Goal: Task Accomplishment & Management: Manage account settings

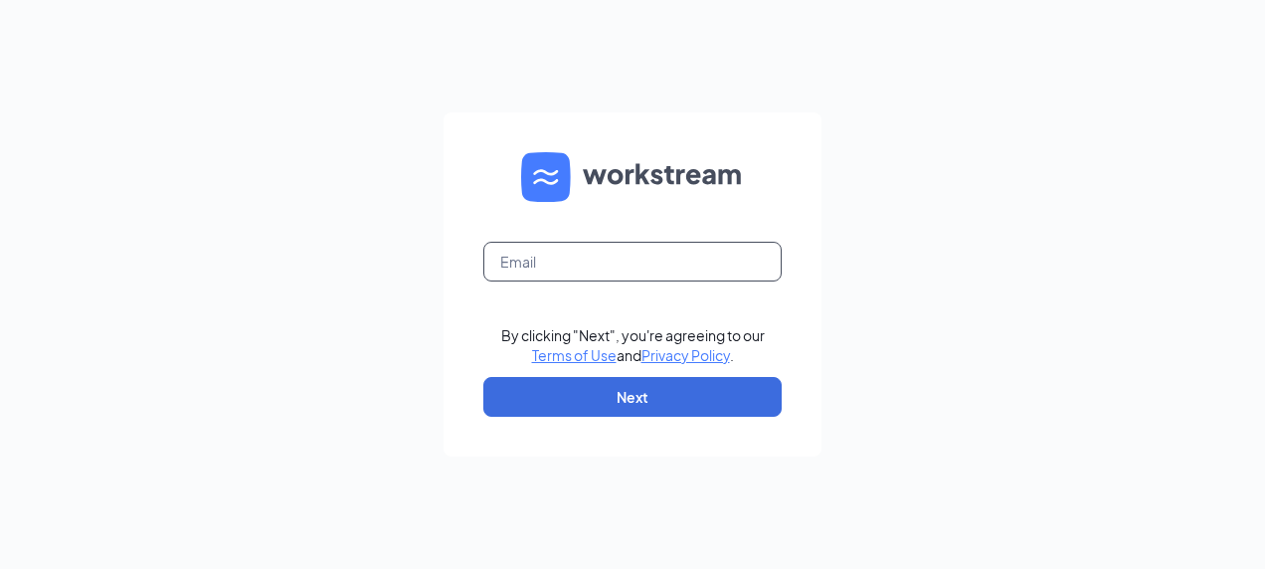
click at [521, 258] on input "text" at bounding box center [632, 262] width 298 height 40
type input "laura.potts@mmcustard.com"
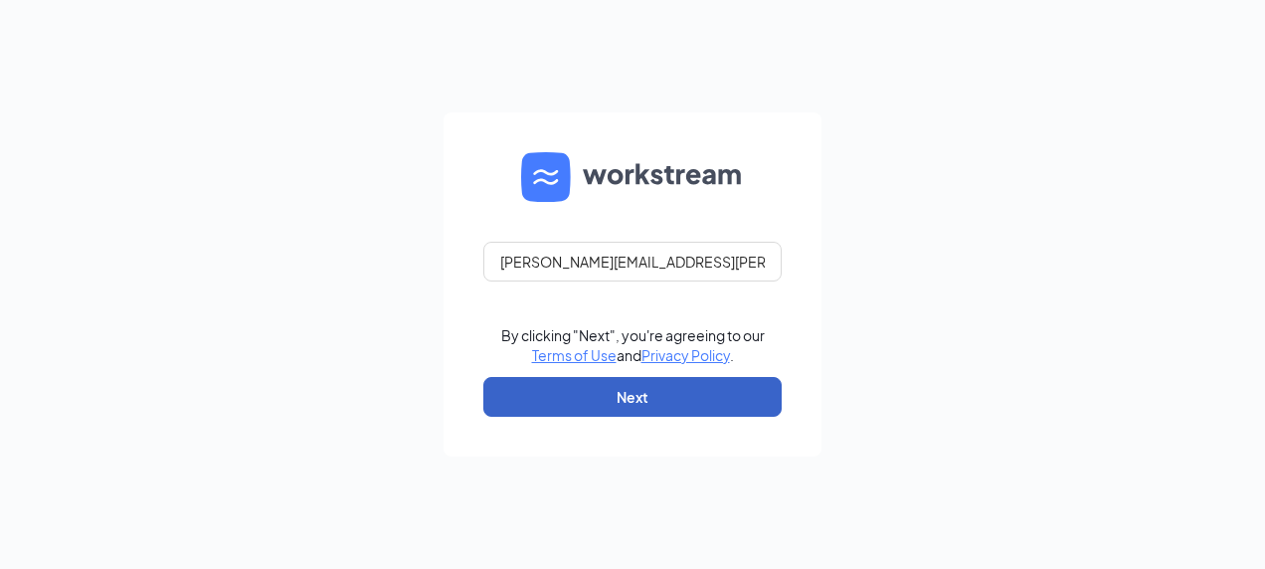
click at [573, 393] on button "Next" at bounding box center [632, 397] width 298 height 40
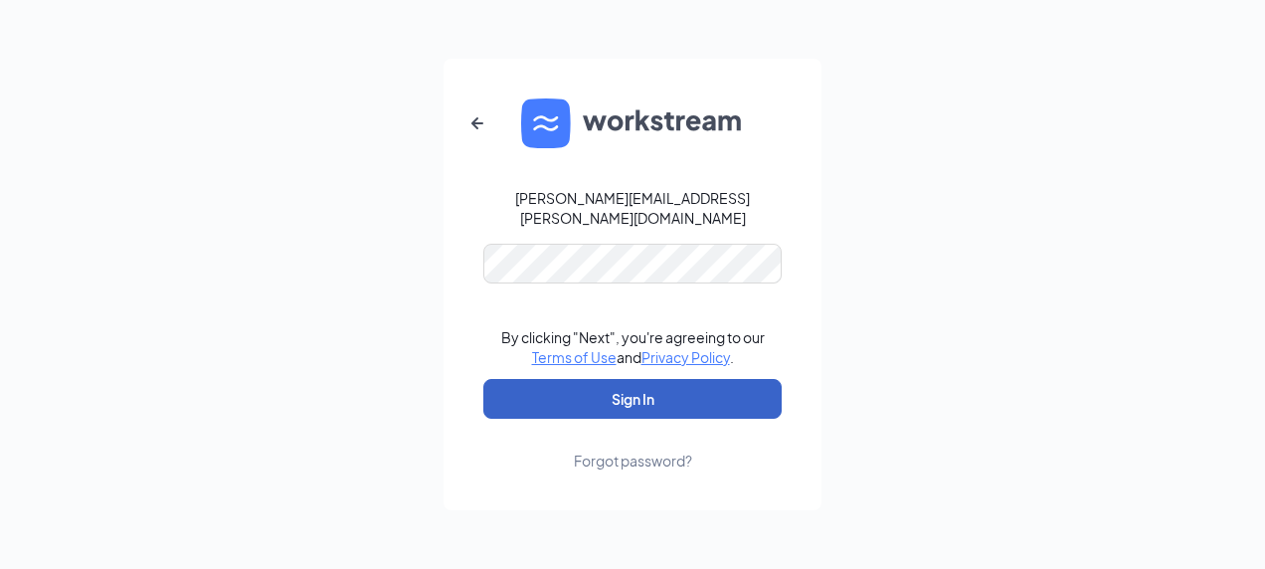
click at [633, 379] on button "Sign In" at bounding box center [632, 399] width 298 height 40
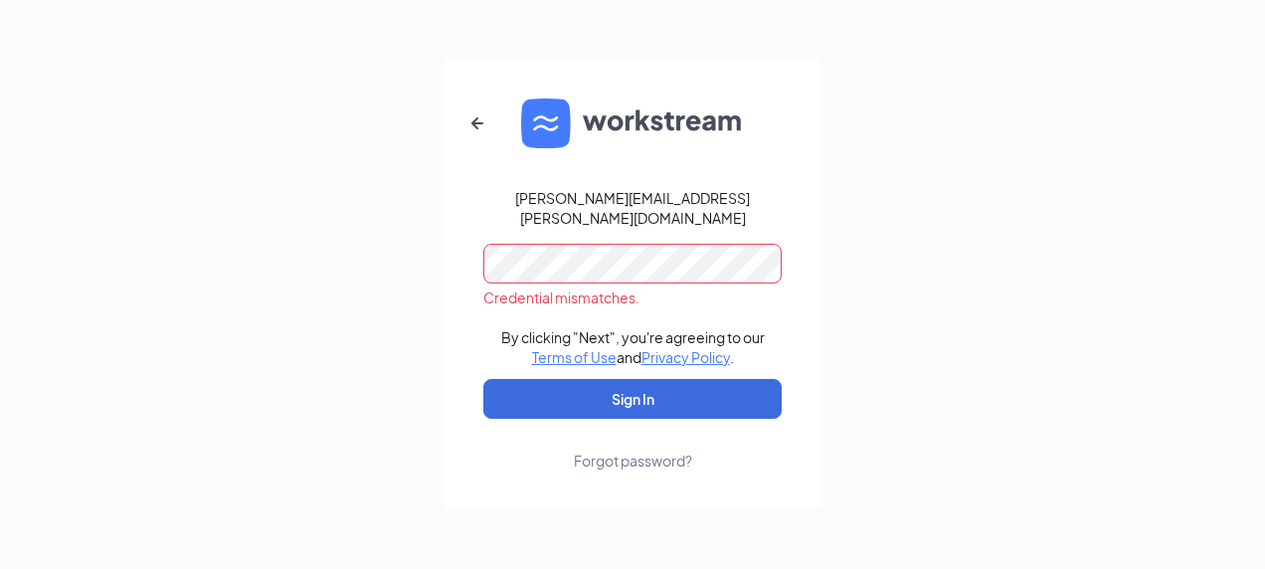
click at [0, 169] on html "laura.potts@mmcustard.com Credential mismatches. By clicking "Next", you're agr…" at bounding box center [632, 284] width 1265 height 569
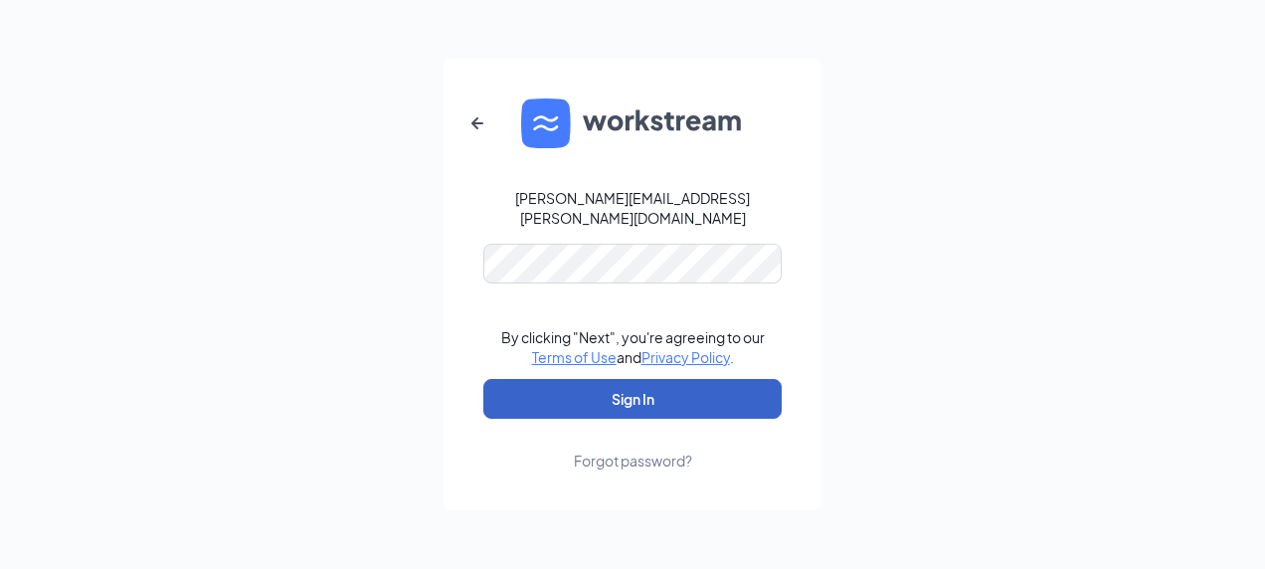
click at [728, 392] on button "Sign In" at bounding box center [632, 399] width 298 height 40
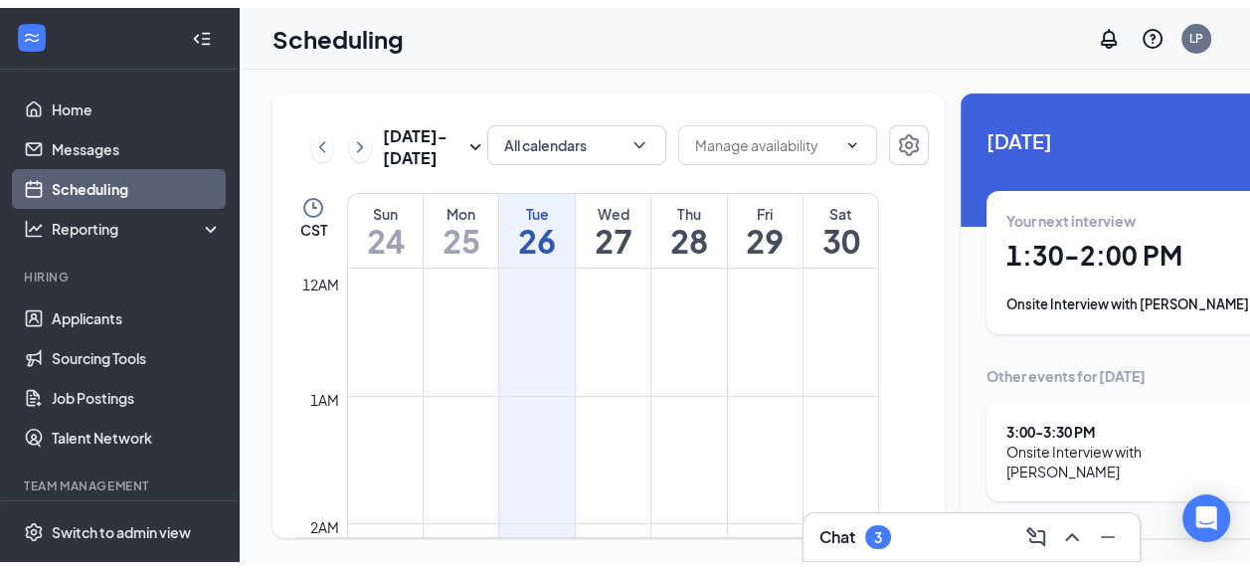
scroll to position [978, 0]
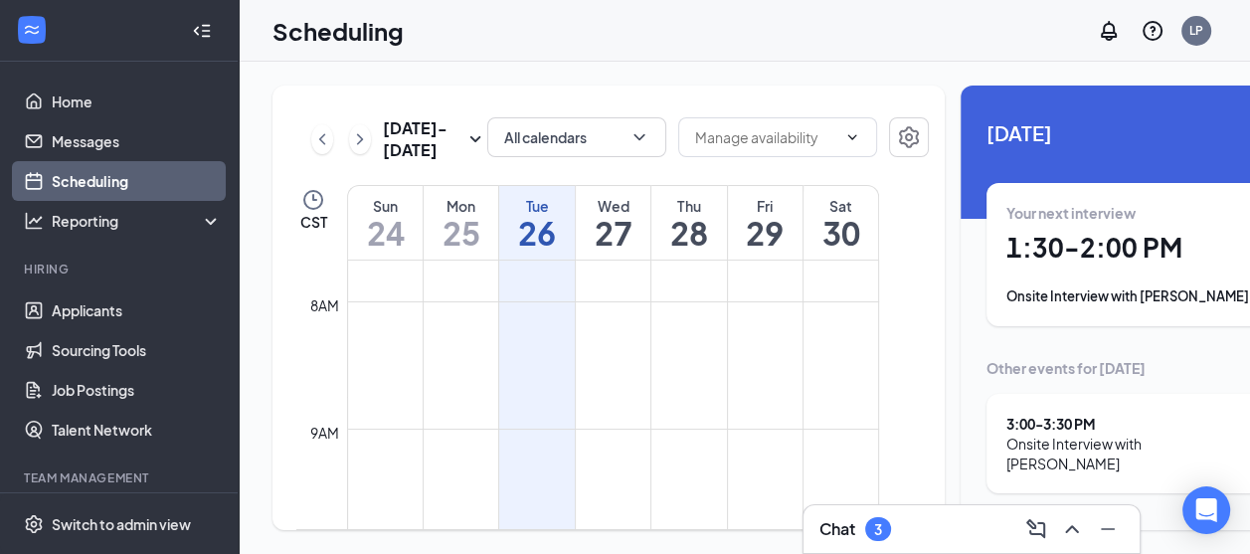
click at [1088, 294] on div "Onsite Interview with [PERSON_NAME]" at bounding box center [1143, 296] width 274 height 20
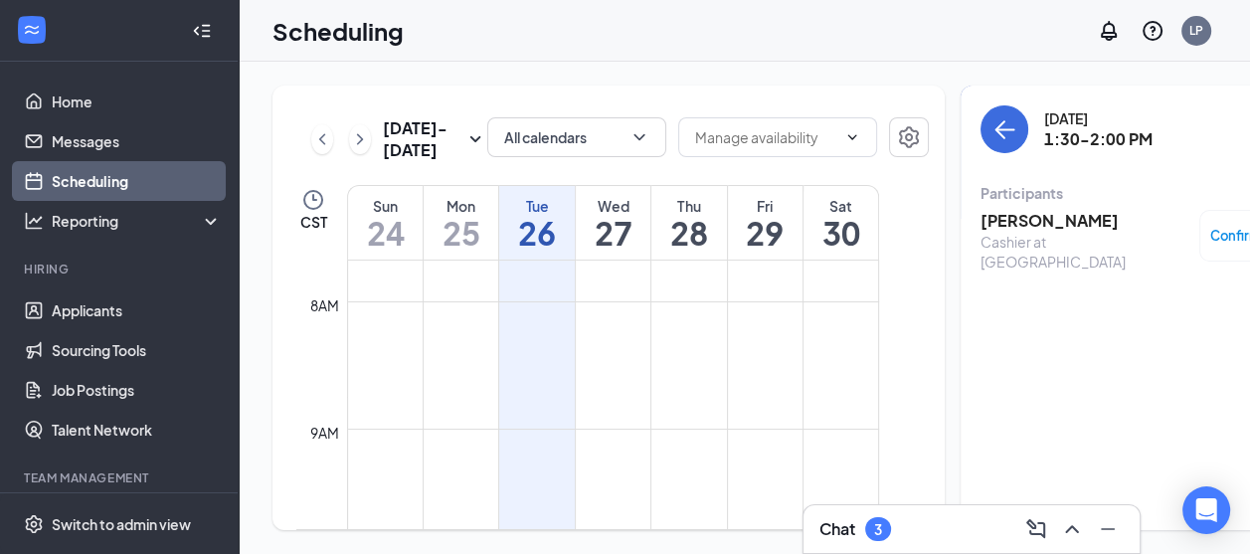
click at [985, 233] on div "Cashier at [GEOGRAPHIC_DATA]" at bounding box center [1085, 252] width 209 height 40
click at [992, 136] on icon "ArrowLeft" at bounding box center [1004, 129] width 24 height 24
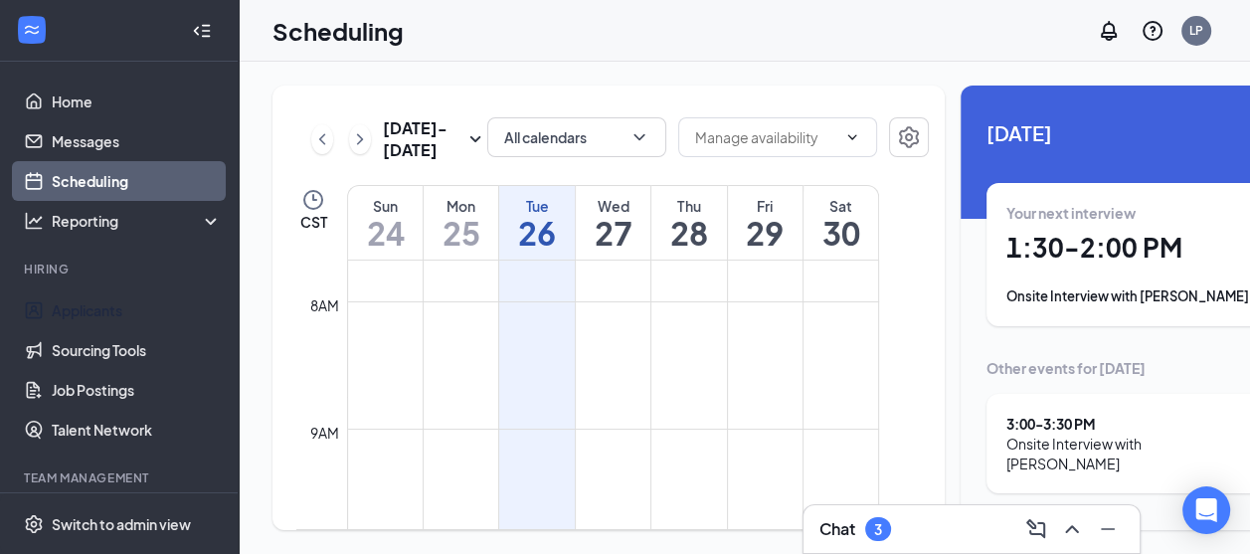
click at [107, 322] on link "Applicants" at bounding box center [137, 310] width 170 height 40
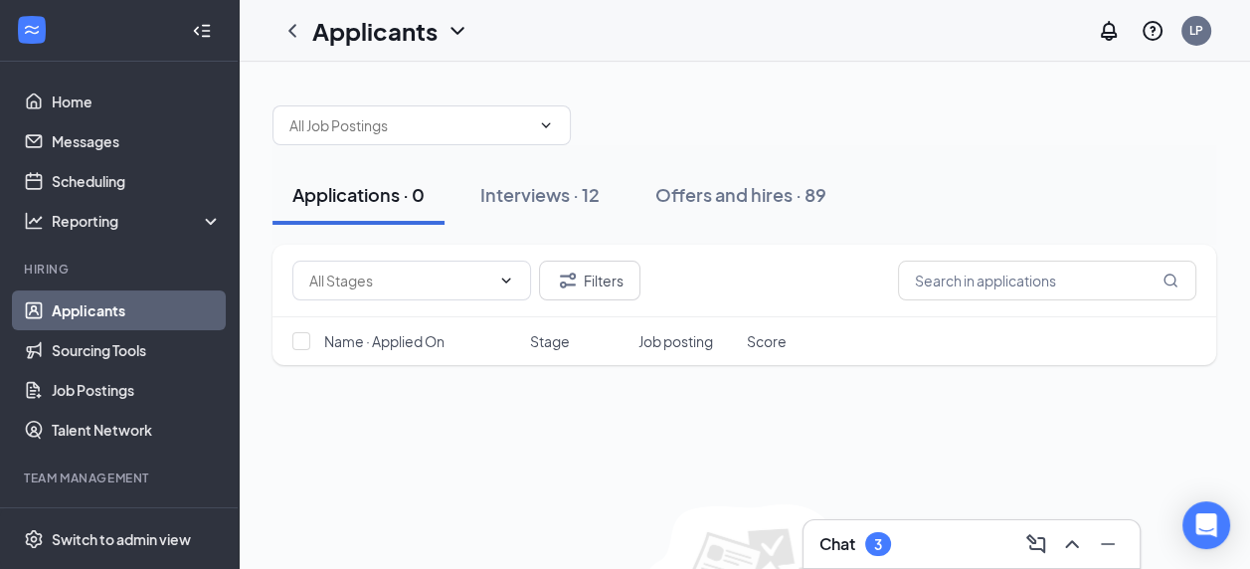
click at [539, 190] on div "Interviews · 12" at bounding box center [539, 194] width 119 height 25
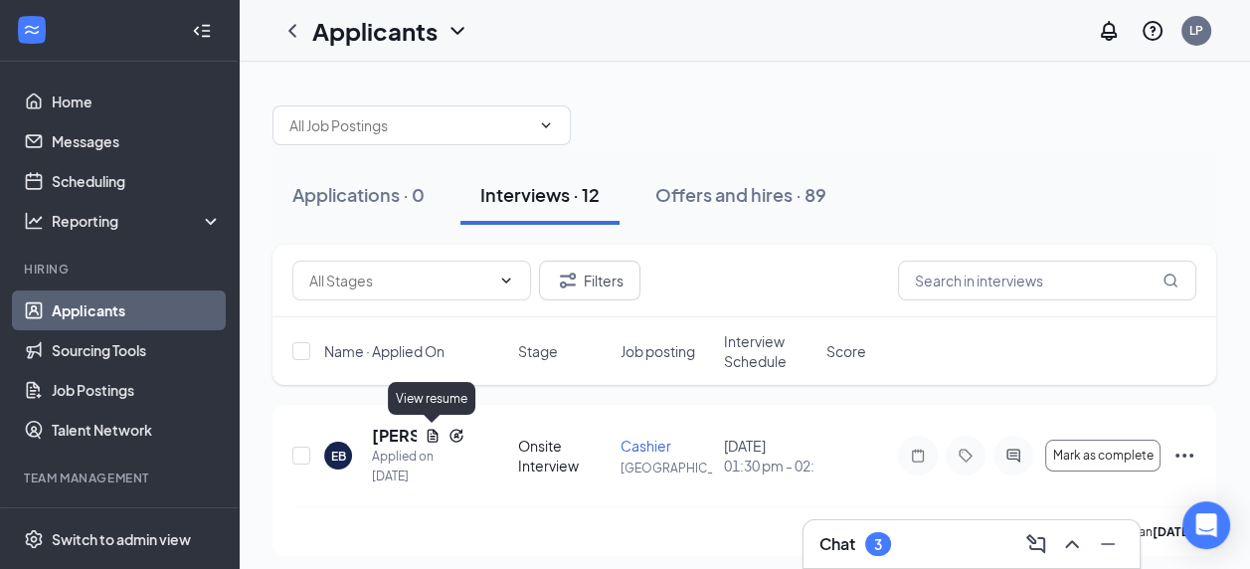
click at [428, 435] on icon "Document" at bounding box center [432, 435] width 11 height 13
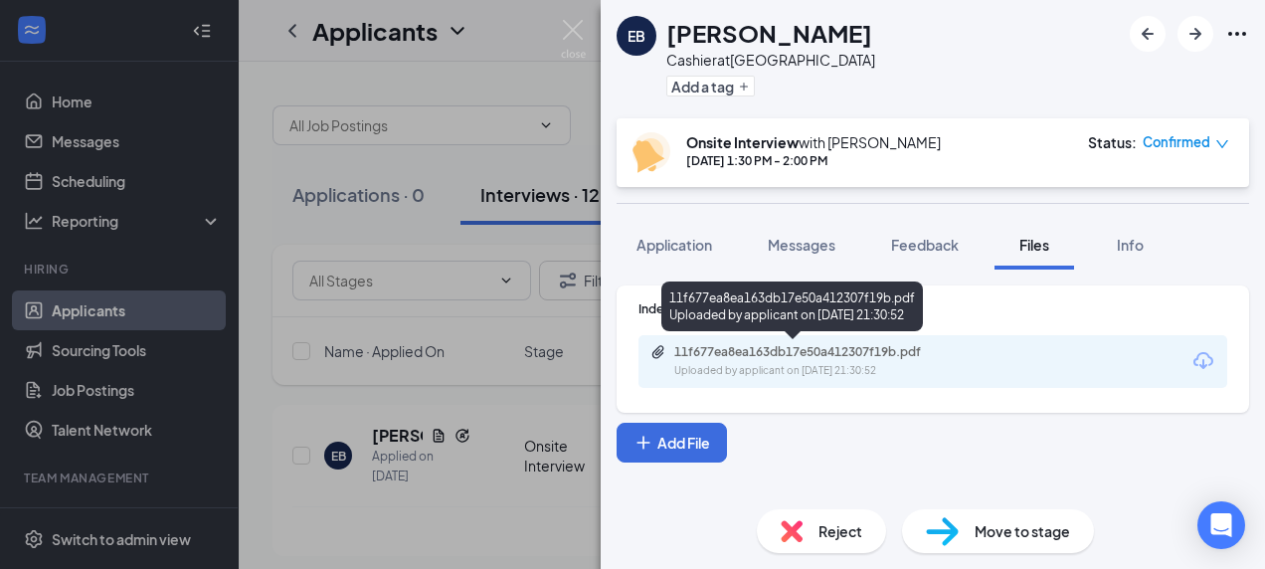
click at [786, 358] on div "11f677ea8ea163db17e50a412307f19b.pdf" at bounding box center [813, 352] width 278 height 16
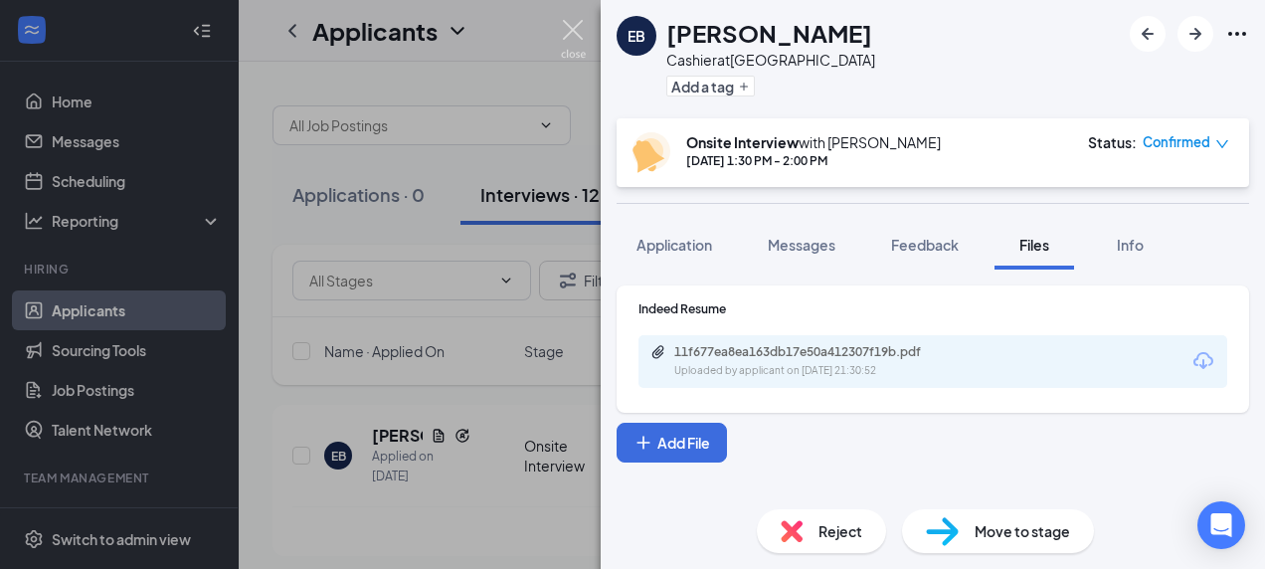
click at [584, 31] on img at bounding box center [573, 39] width 25 height 39
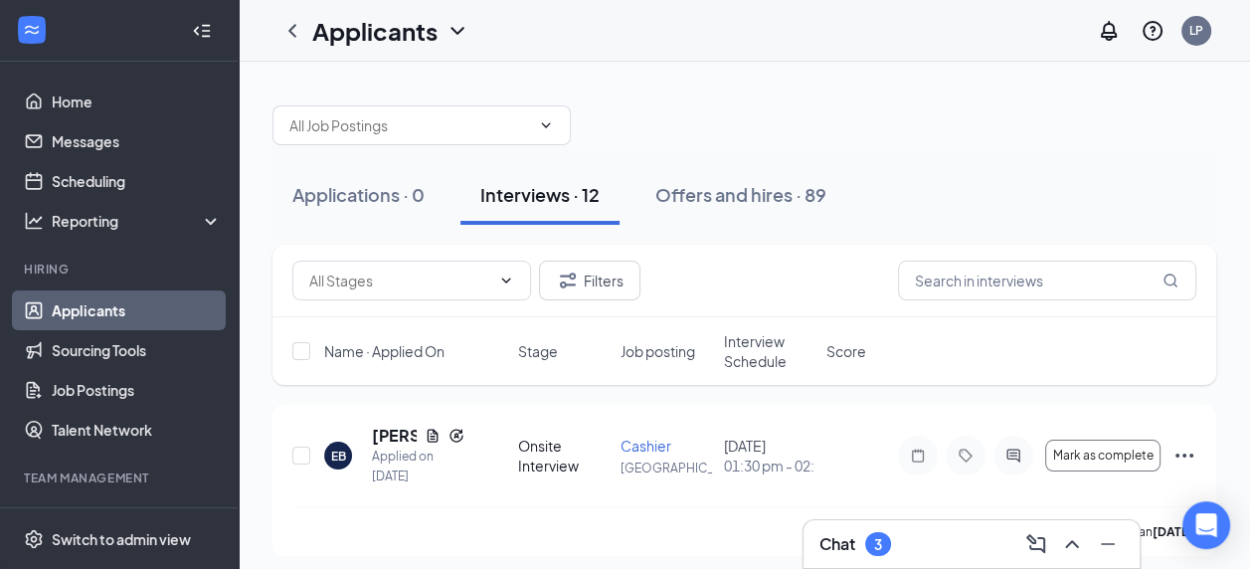
click at [753, 354] on span "Interview Schedule" at bounding box center [769, 351] width 90 height 40
click at [766, 359] on span "Interview Schedule" at bounding box center [757, 351] width 67 height 40
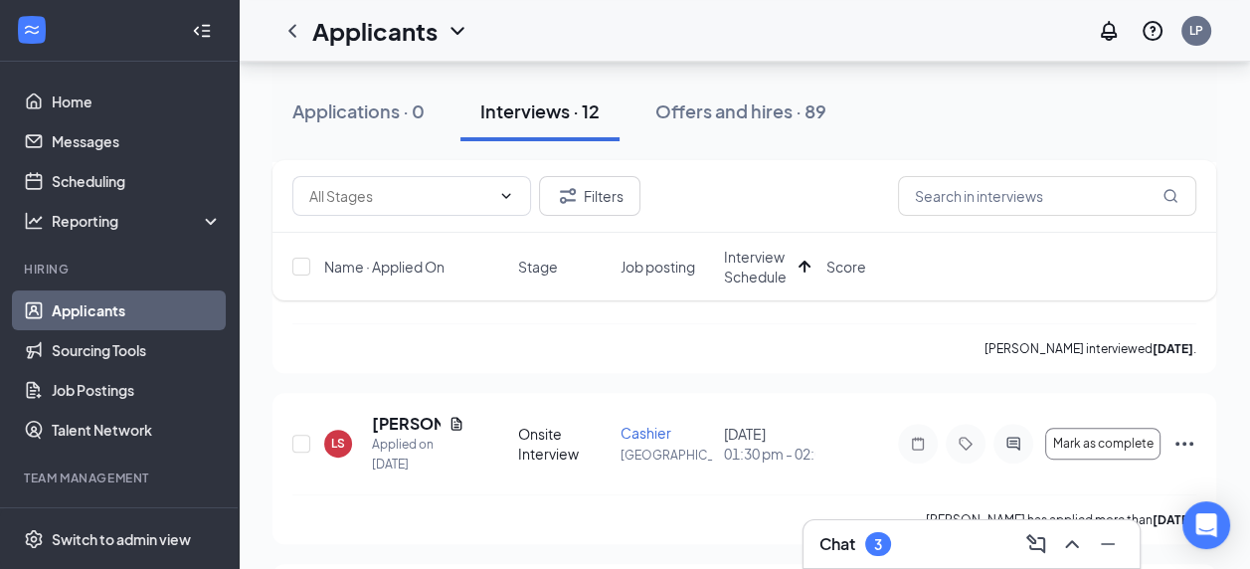
scroll to position [796, 0]
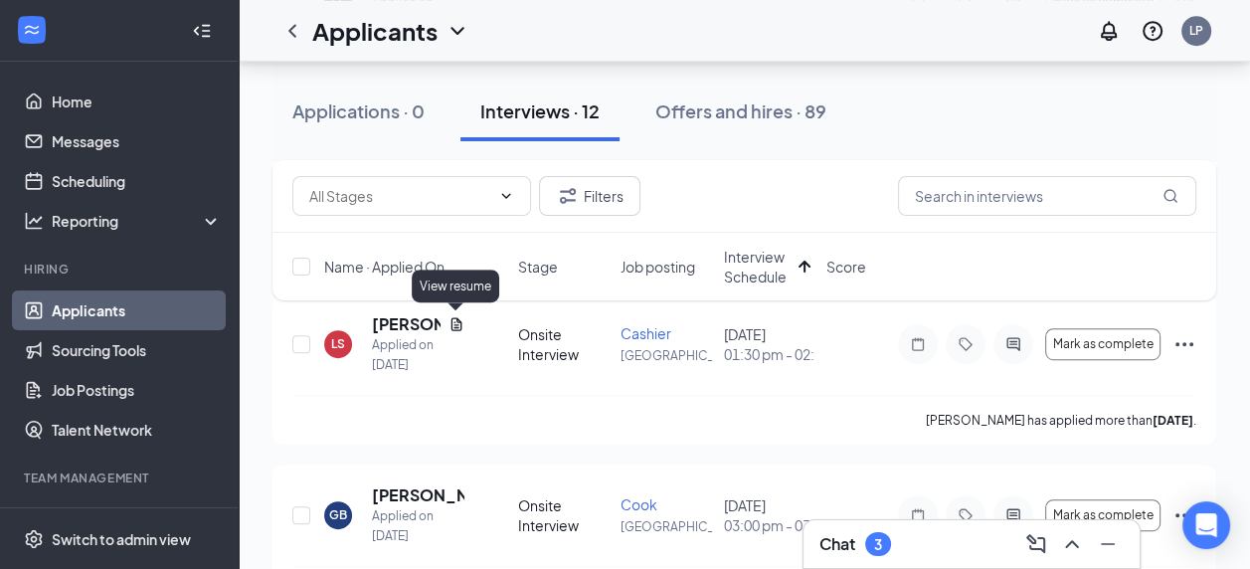
click at [453, 326] on icon "Document" at bounding box center [455, 323] width 11 height 13
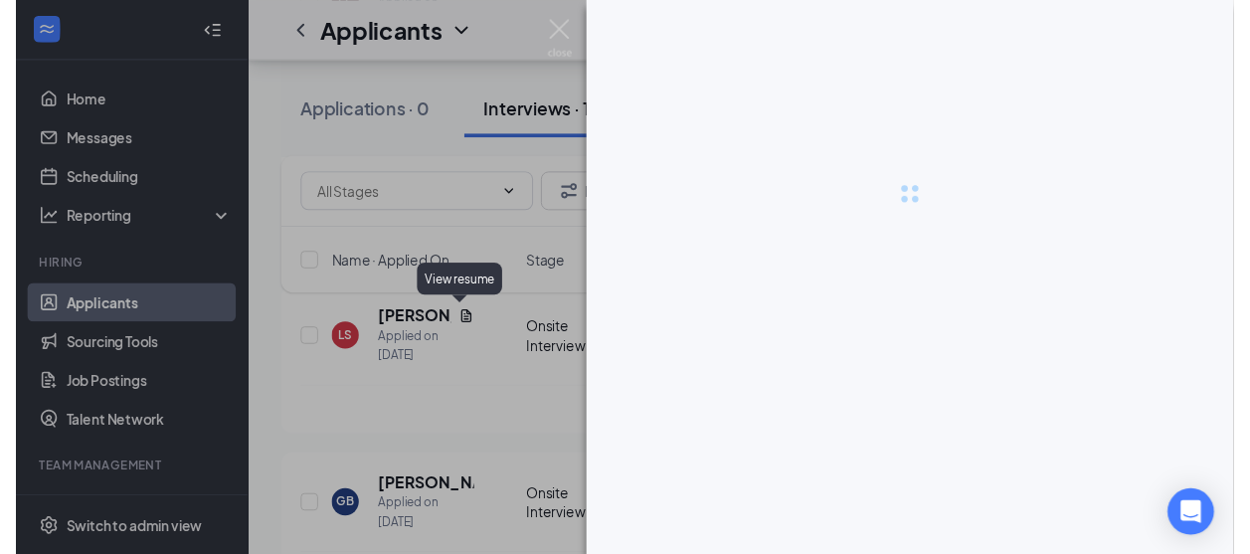
scroll to position [794, 0]
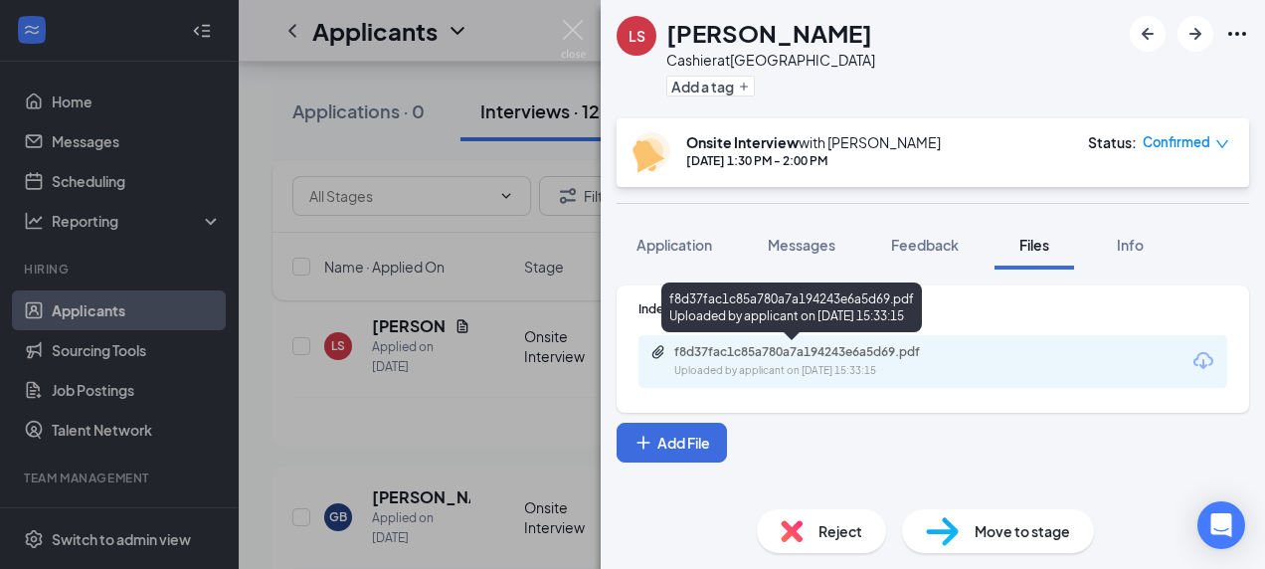
click at [839, 351] on div "f8d37fac1c85a780a7a194243e6a5d69.pdf" at bounding box center [813, 352] width 278 height 16
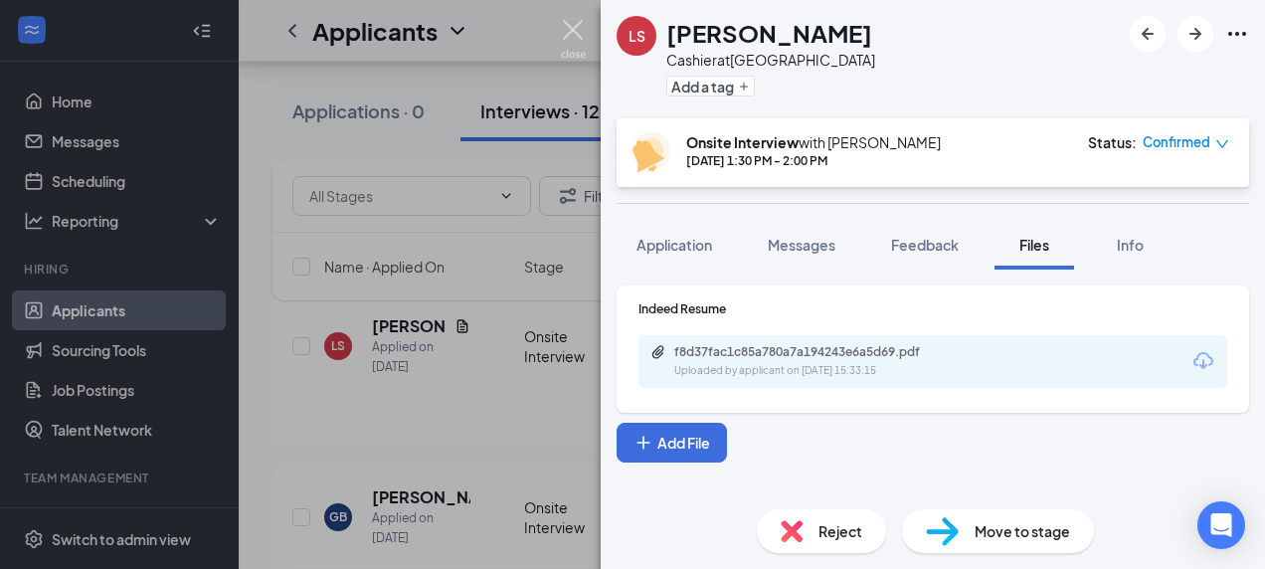
click at [571, 33] on img at bounding box center [573, 39] width 25 height 39
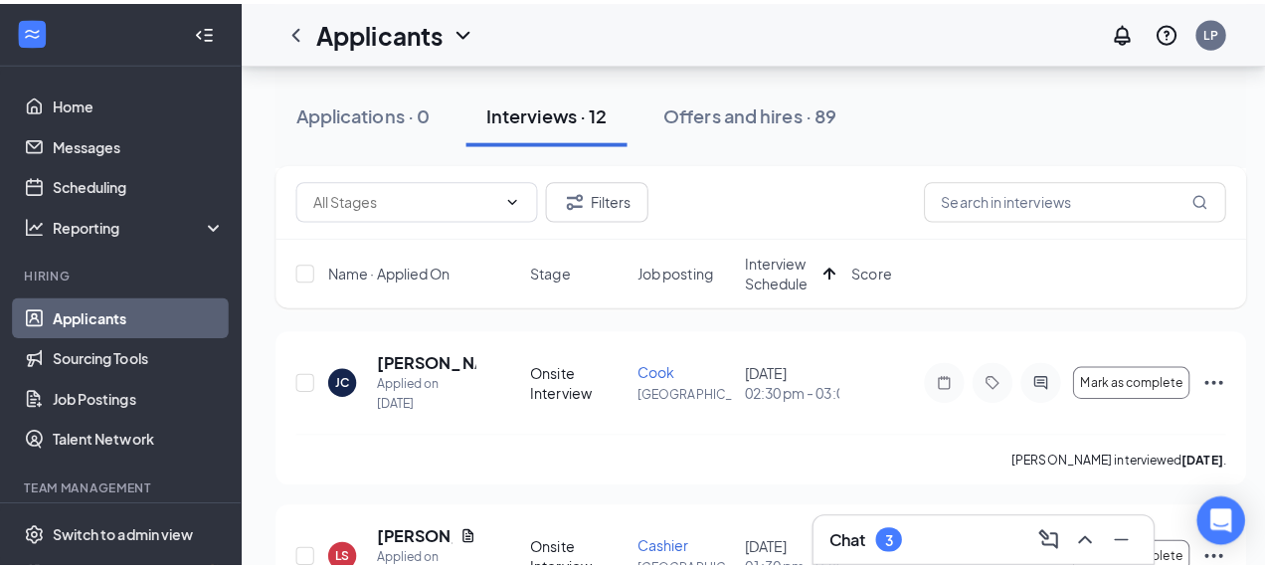
scroll to position [694, 0]
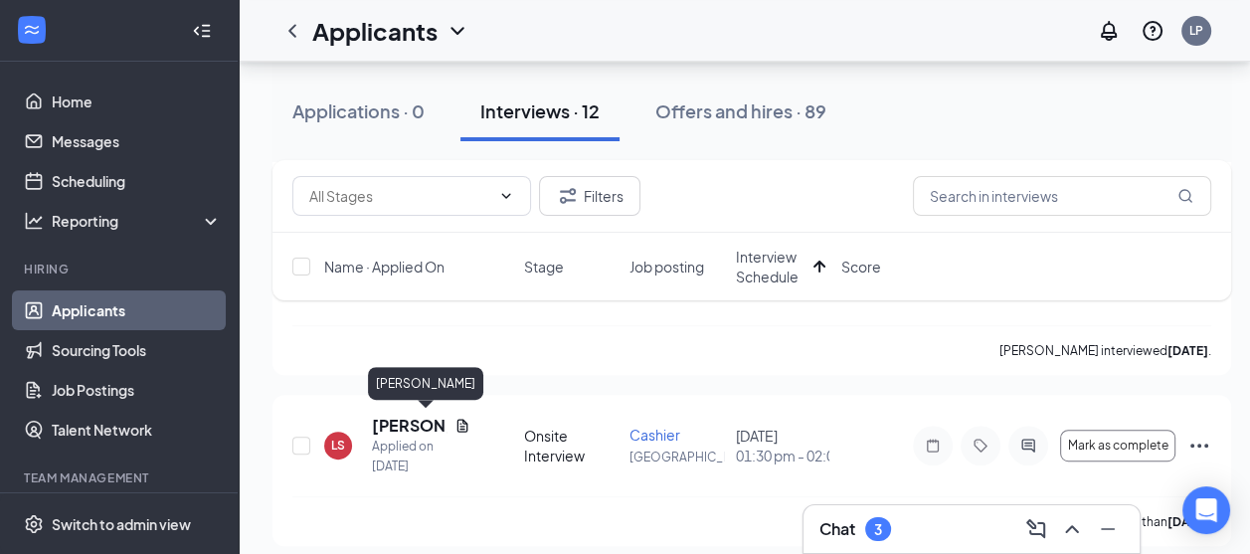
click at [404, 421] on h5 "[PERSON_NAME]" at bounding box center [409, 426] width 75 height 22
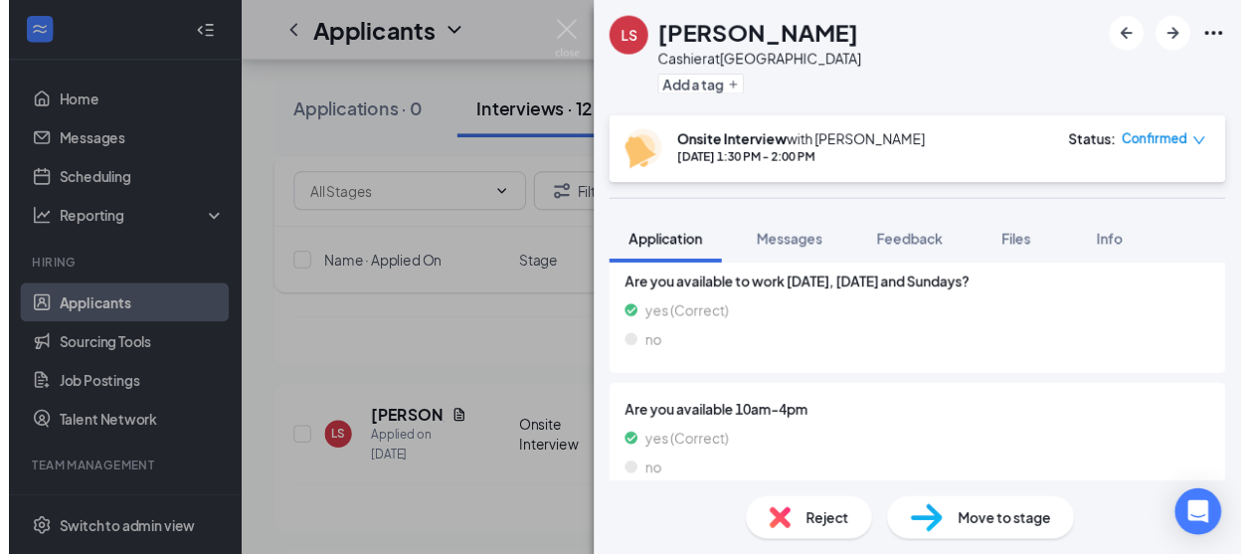
scroll to position [1807, 0]
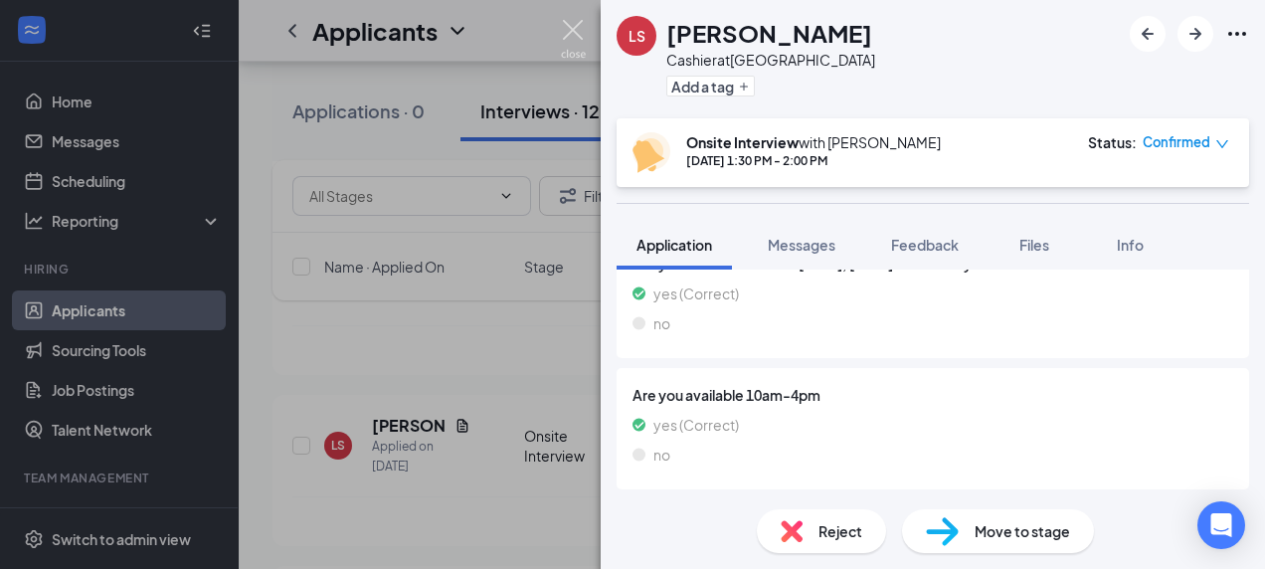
click at [577, 31] on img at bounding box center [573, 39] width 25 height 39
